Goal: Task Accomplishment & Management: Manage account settings

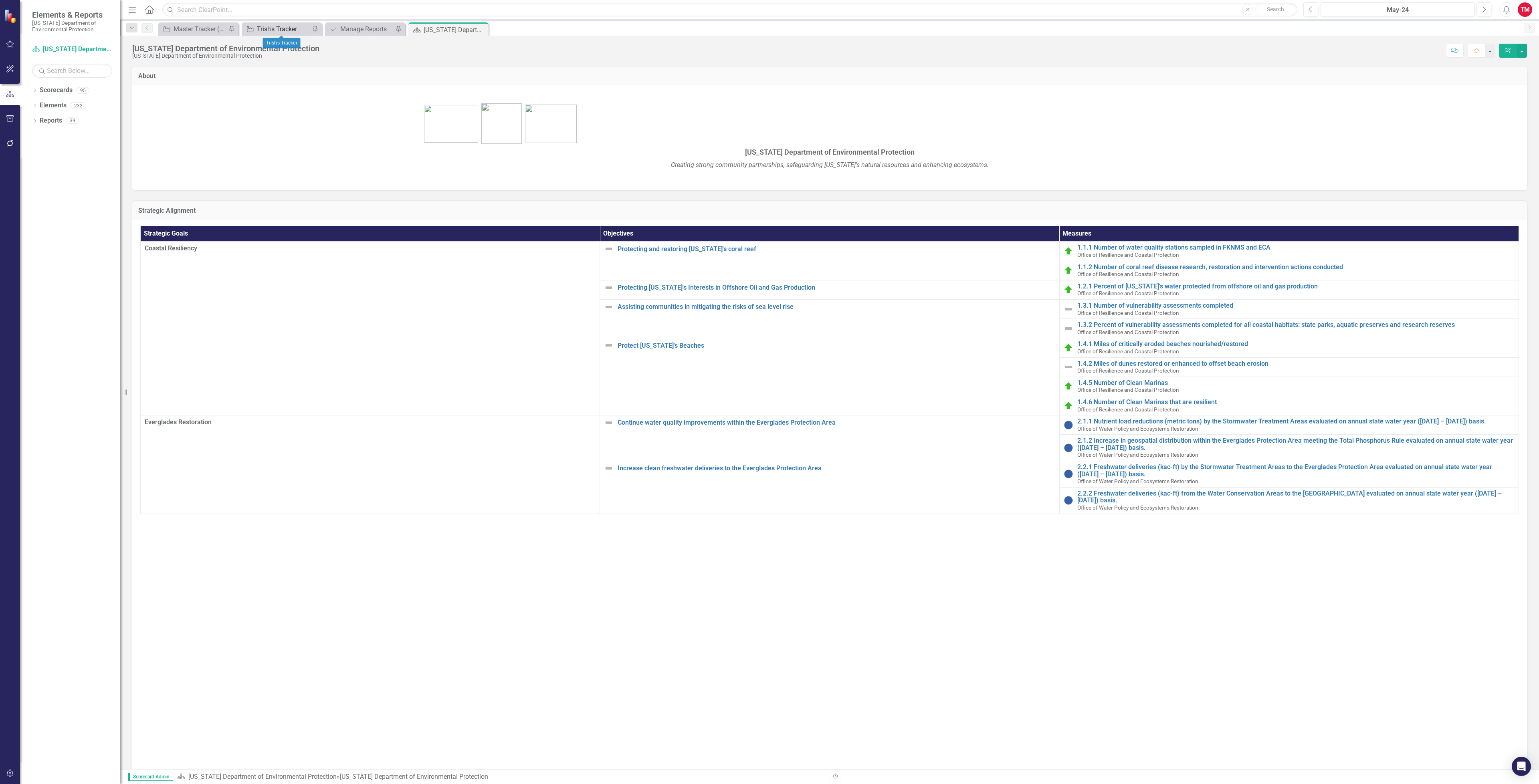
click at [286, 26] on div "Trish's Tracker" at bounding box center [283, 29] width 53 height 10
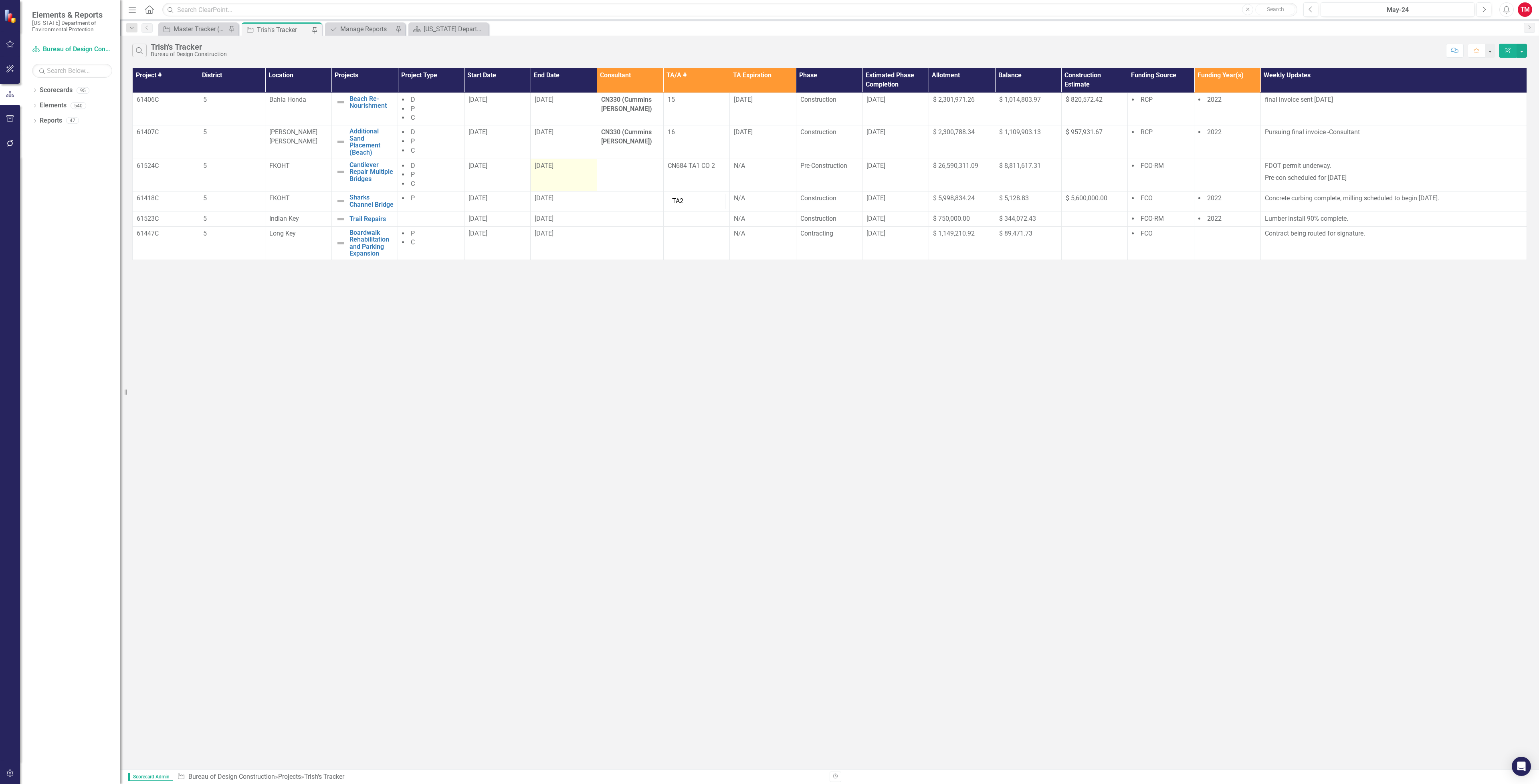
click at [547, 179] on td "[DATE]" at bounding box center [563, 175] width 66 height 33
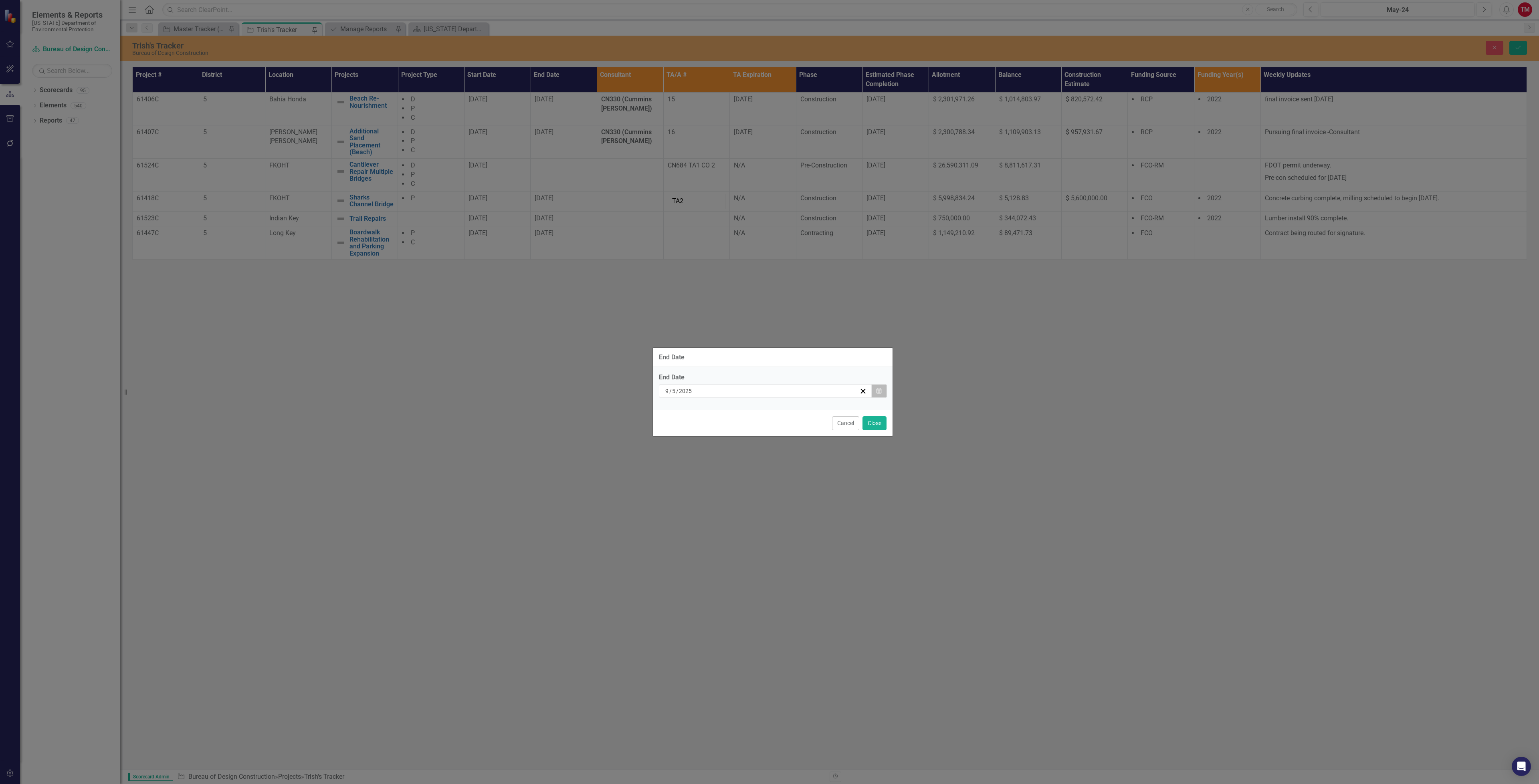
click at [879, 385] on button "Calendar" at bounding box center [878, 391] width 15 height 14
click at [802, 464] on abbr "19" at bounding box center [805, 467] width 7 height 7
click at [884, 417] on button "Close" at bounding box center [875, 423] width 24 height 14
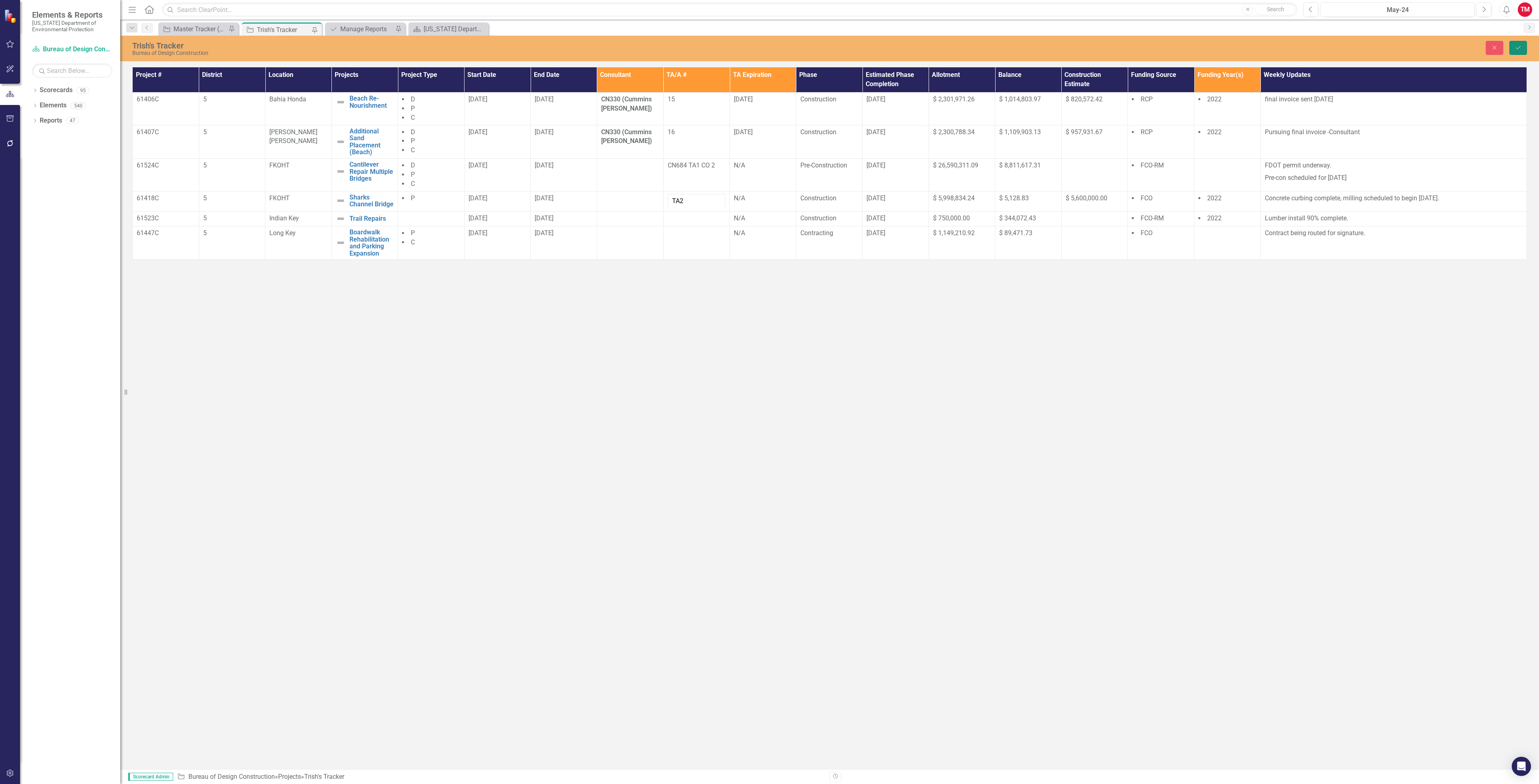
click at [1516, 42] on button "Save" at bounding box center [1518, 47] width 18 height 14
